Goal: Transaction & Acquisition: Purchase product/service

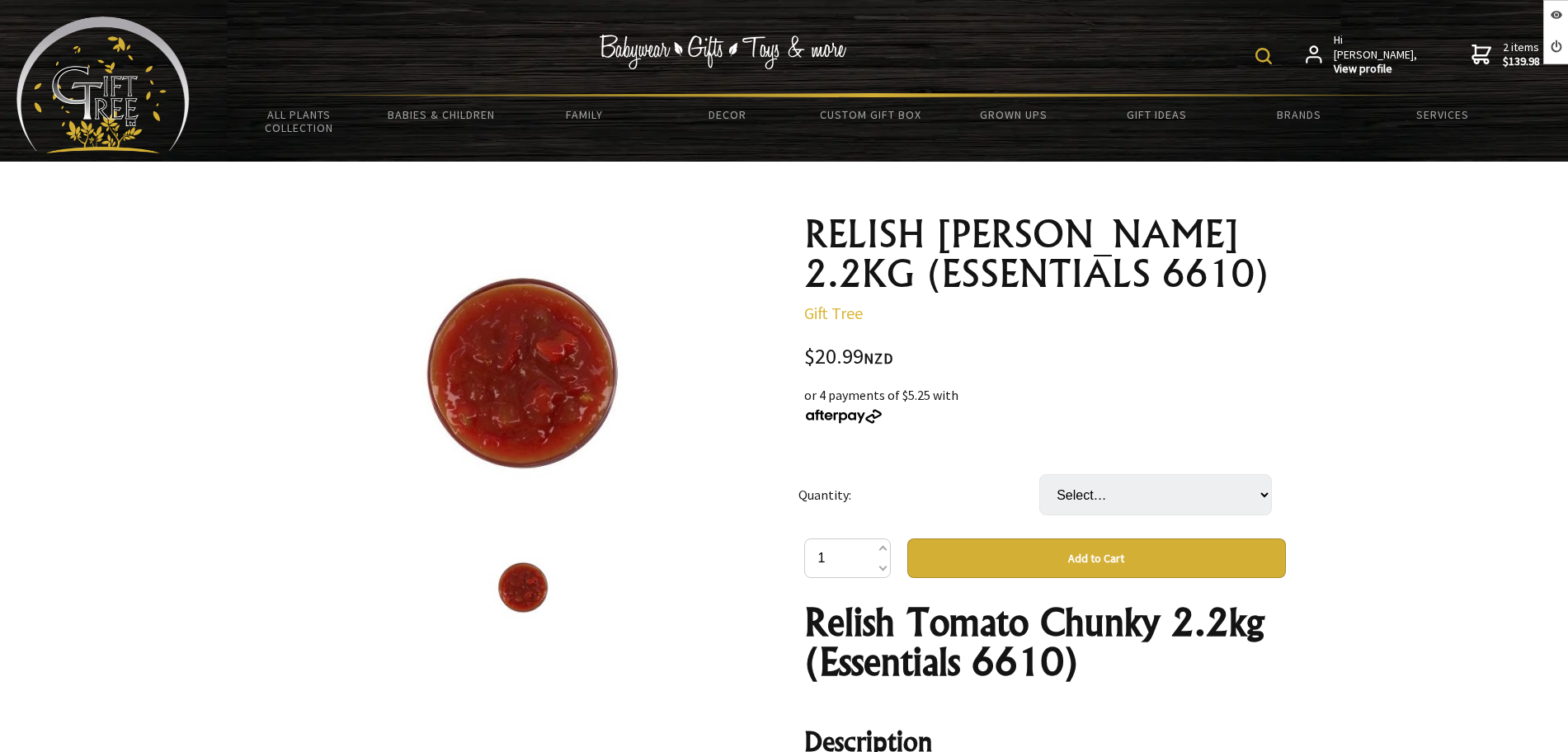
click at [1086, 407] on div "or 4 payments of $5.25 with" at bounding box center [1044, 404] width 482 height 39
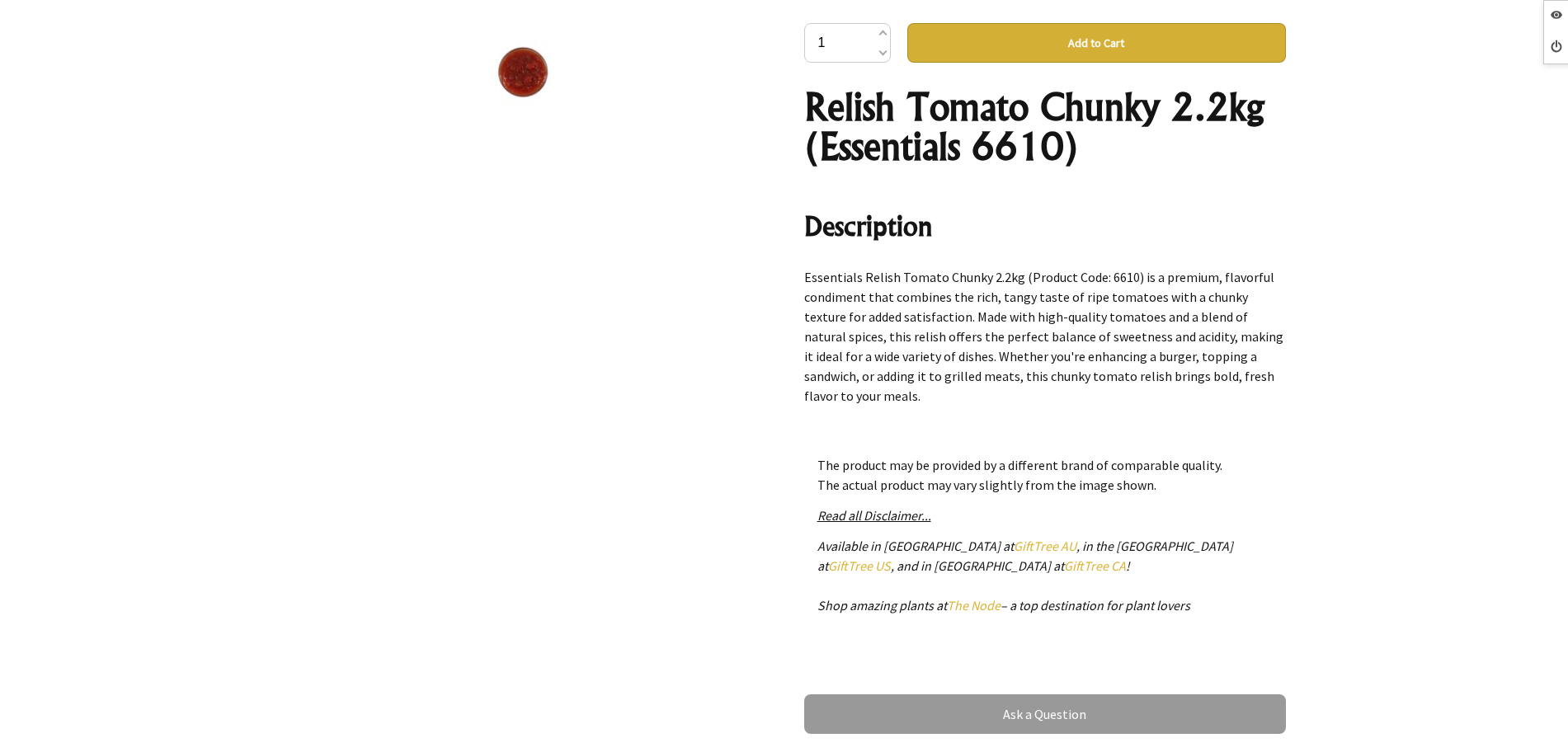
scroll to position [103, 0]
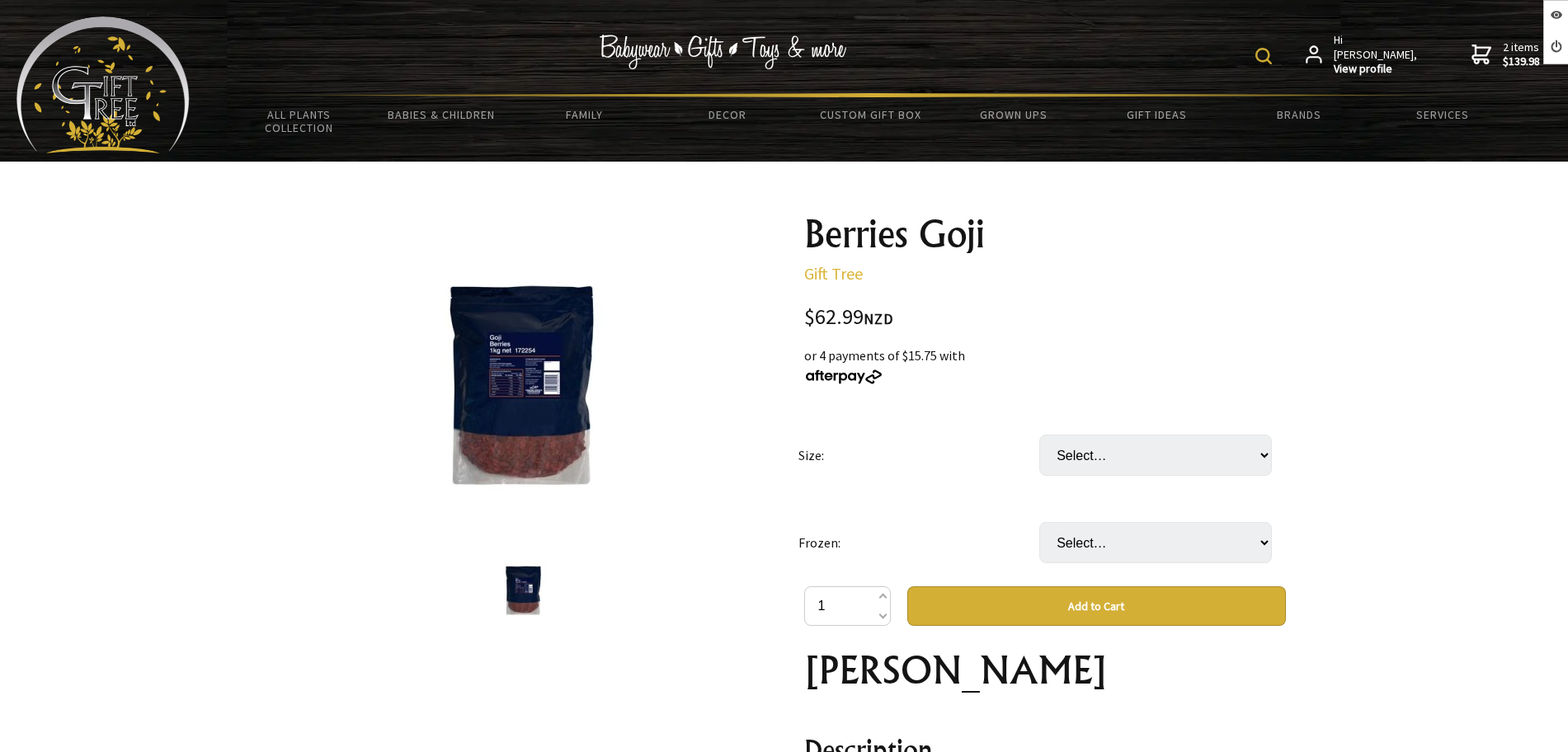
click at [1017, 536] on td "Frozen:" at bounding box center [918, 542] width 241 height 87
click at [1083, 545] on select "Select… Only available in Chirstchurch" at bounding box center [1154, 542] width 232 height 41
click at [526, 414] on img at bounding box center [523, 375] width 257 height 257
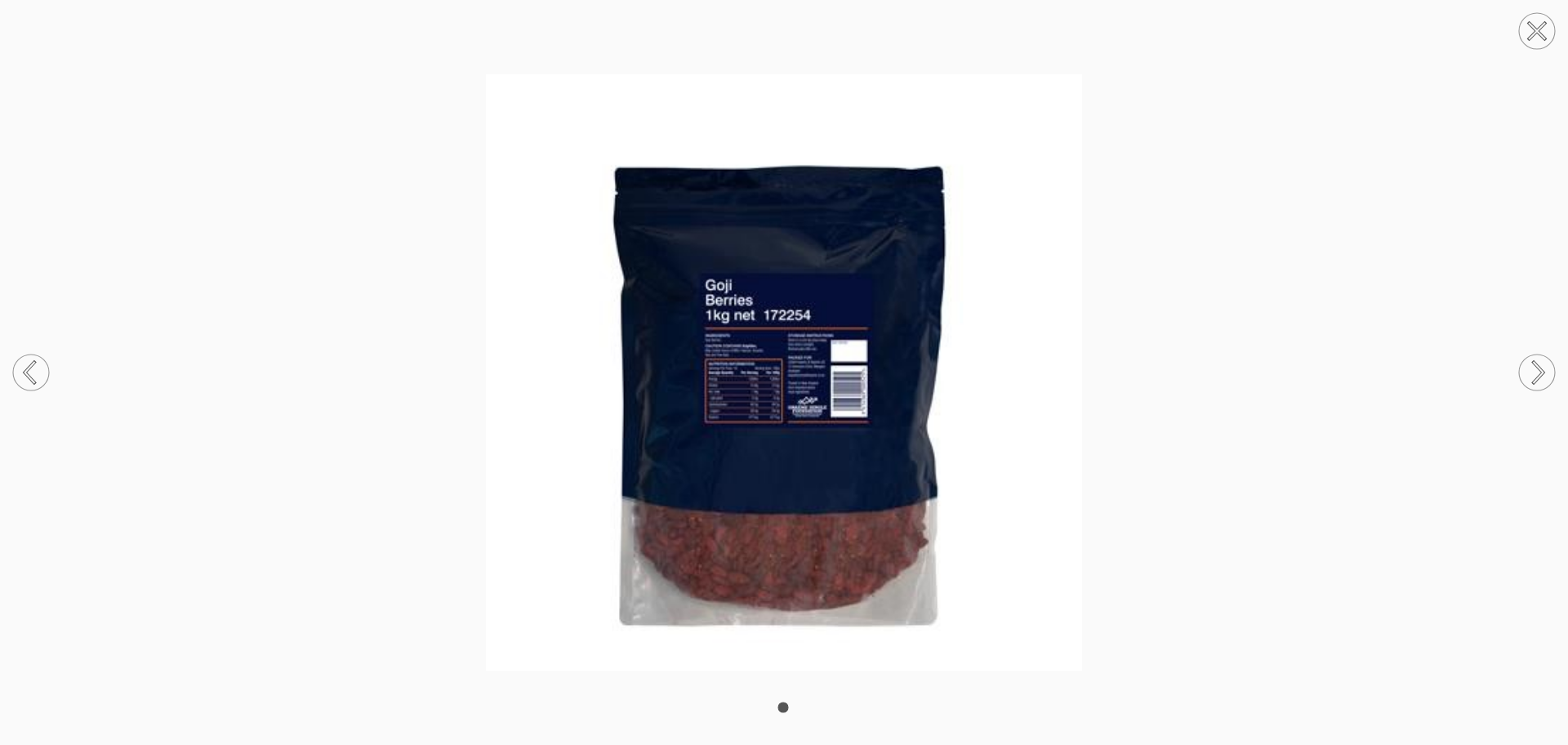
click at [1184, 350] on img at bounding box center [784, 373] width 1568 height 596
click at [1196, 263] on img at bounding box center [784, 373] width 1568 height 596
click at [1521, 39] on circle at bounding box center [1537, 31] width 36 height 36
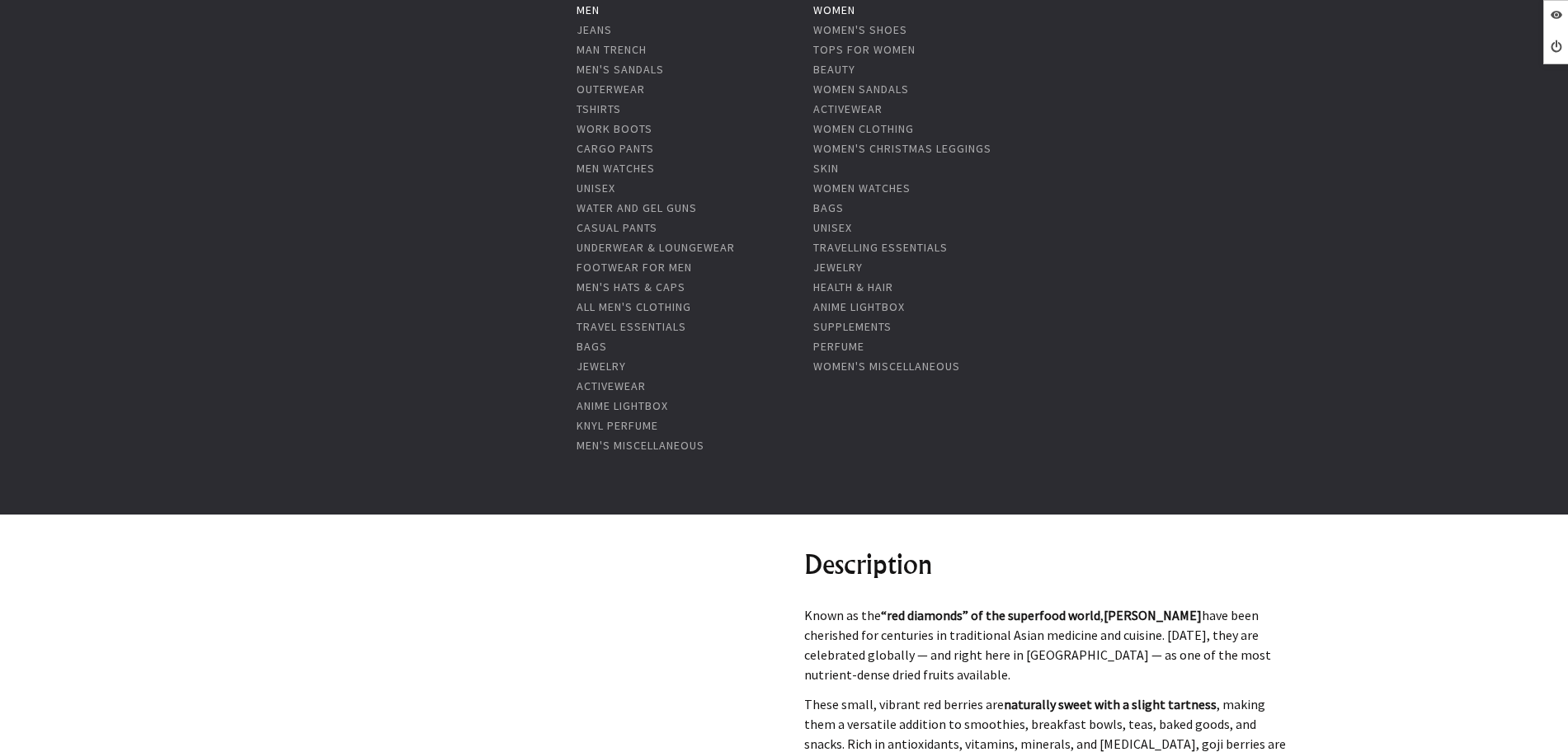
scroll to position [310, 0]
